Goal: Information Seeking & Learning: Learn about a topic

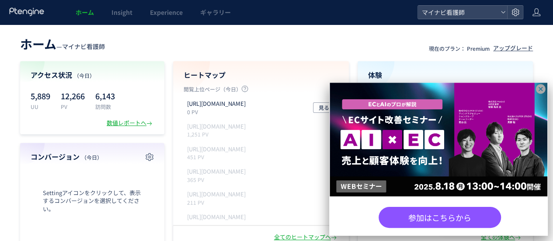
click at [542, 88] on icon at bounding box center [540, 89] width 11 height 11
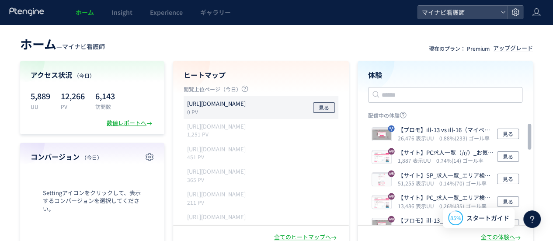
click at [326, 110] on span "見る" at bounding box center [324, 107] width 10 height 10
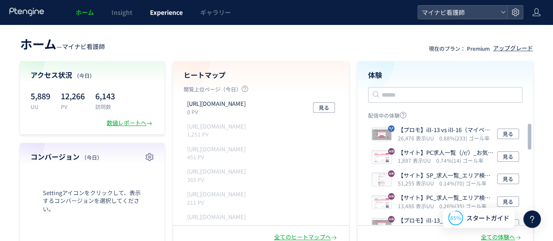
click at [180, 16] on span "Experience" at bounding box center [166, 12] width 33 height 9
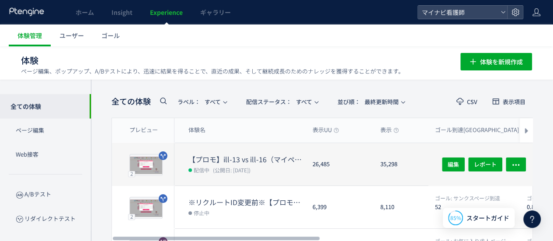
click at [229, 157] on dt "【プロモ】ill-13 vs ill-16（マイページ訴求）" at bounding box center [247, 159] width 117 height 10
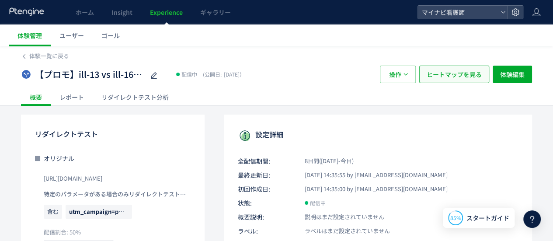
click at [435, 73] on span "ヒートマップを見る" at bounding box center [454, 74] width 55 height 17
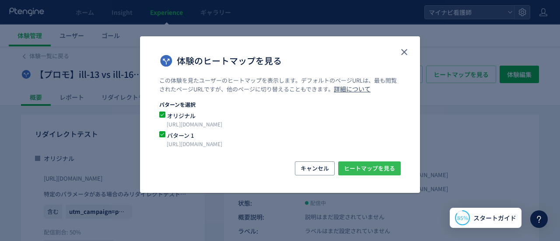
click at [377, 170] on span "ヒートマップを見る" at bounding box center [369, 168] width 51 height 14
